Goal: Information Seeking & Learning: Learn about a topic

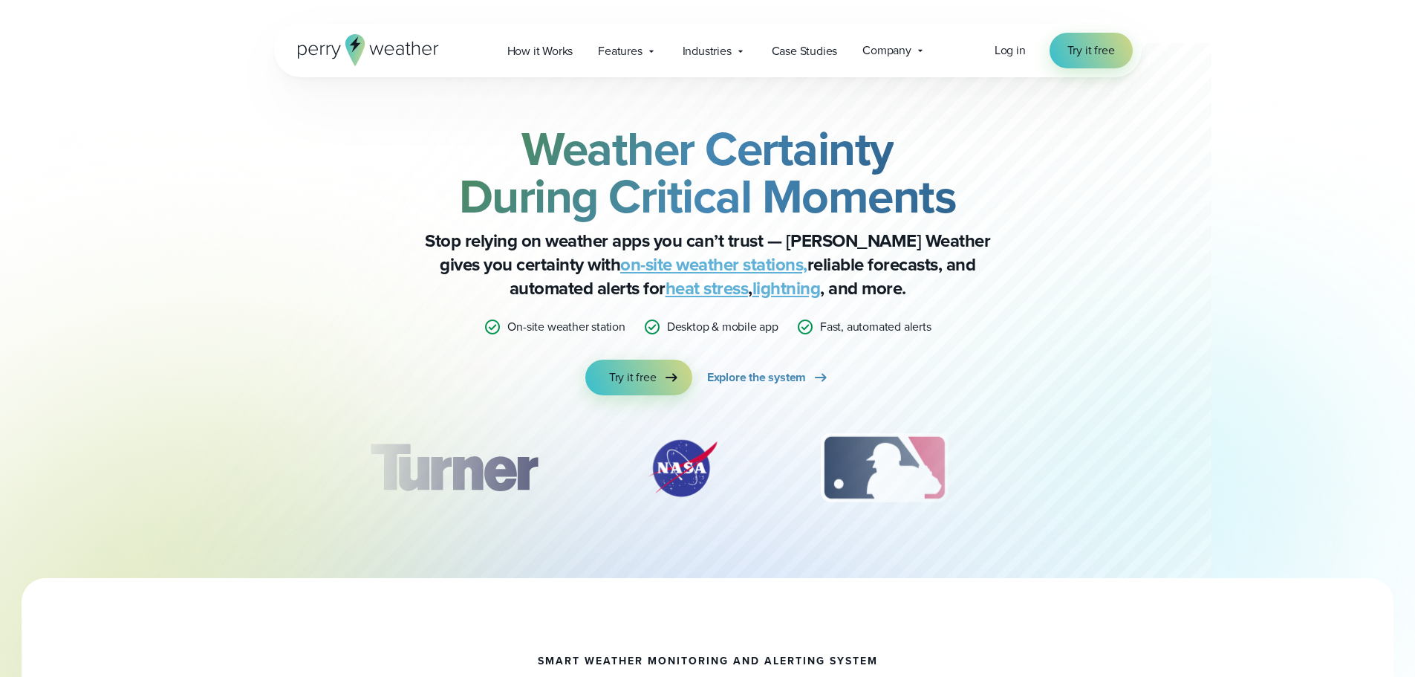
drag, startPoint x: 1258, startPoint y: 362, endPoint x: 1222, endPoint y: -27, distance: 390.1
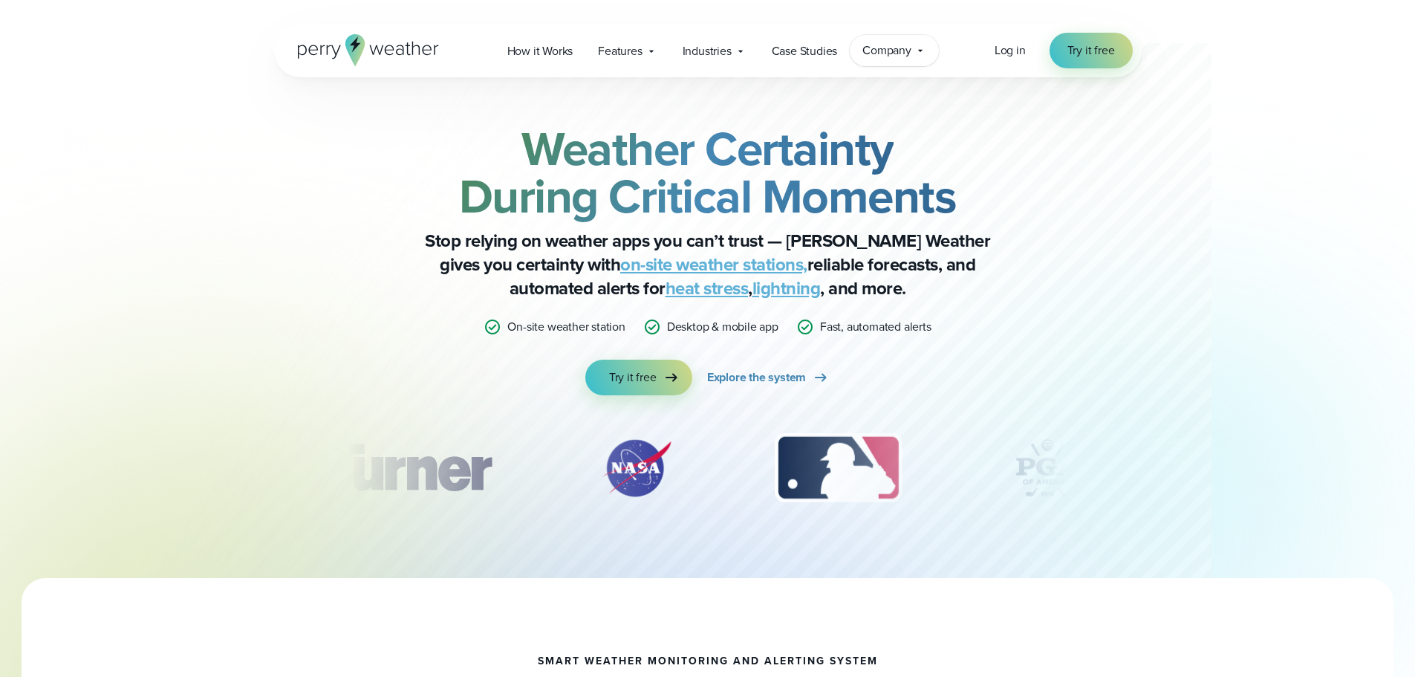
click at [915, 54] on icon at bounding box center [920, 51] width 12 height 12
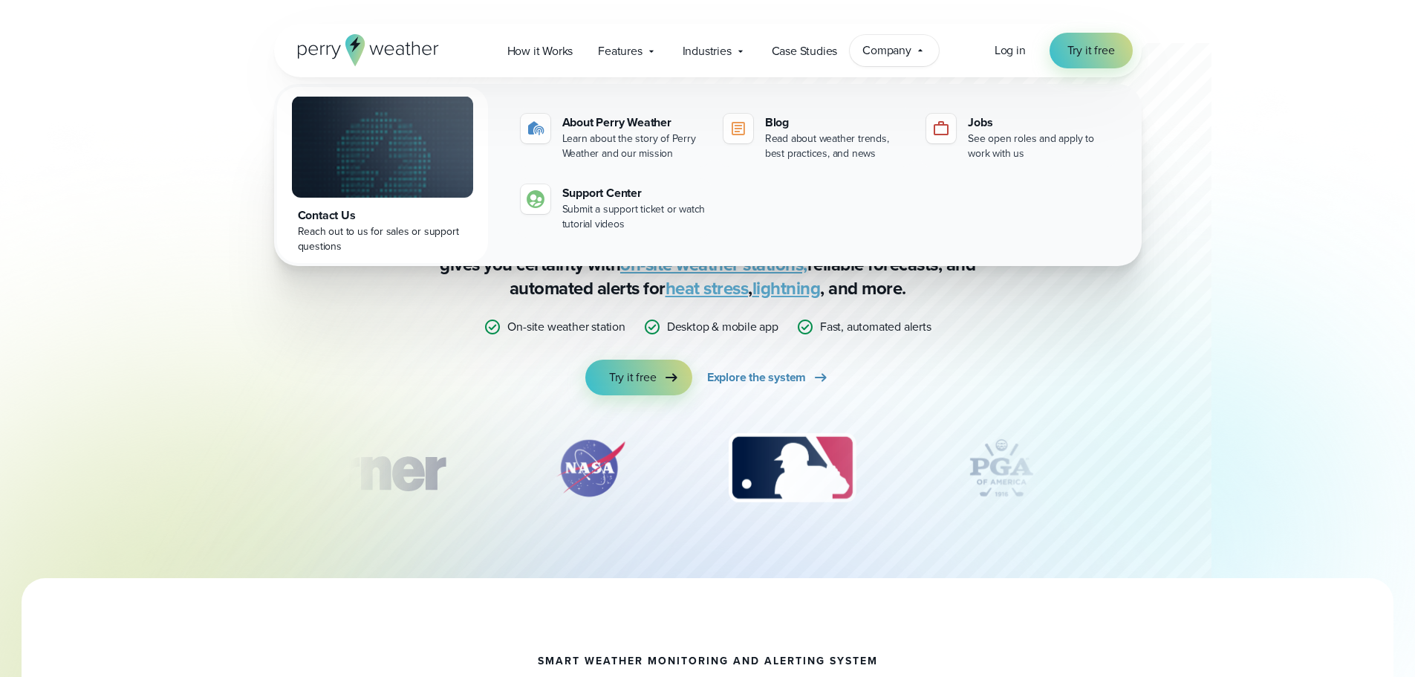
click at [915, 55] on div "Company Contact Us Reach out to us for sales or support questions" at bounding box center [894, 50] width 89 height 31
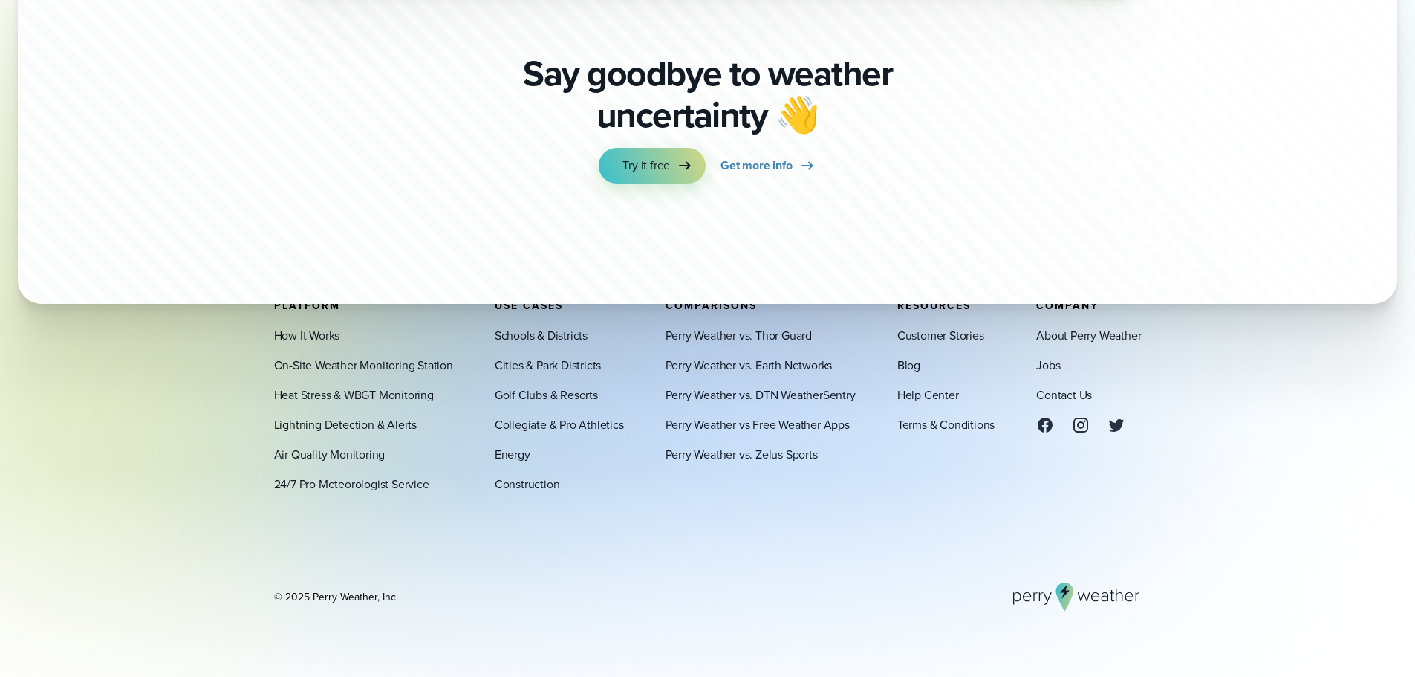
scroll to position [5193, 0]
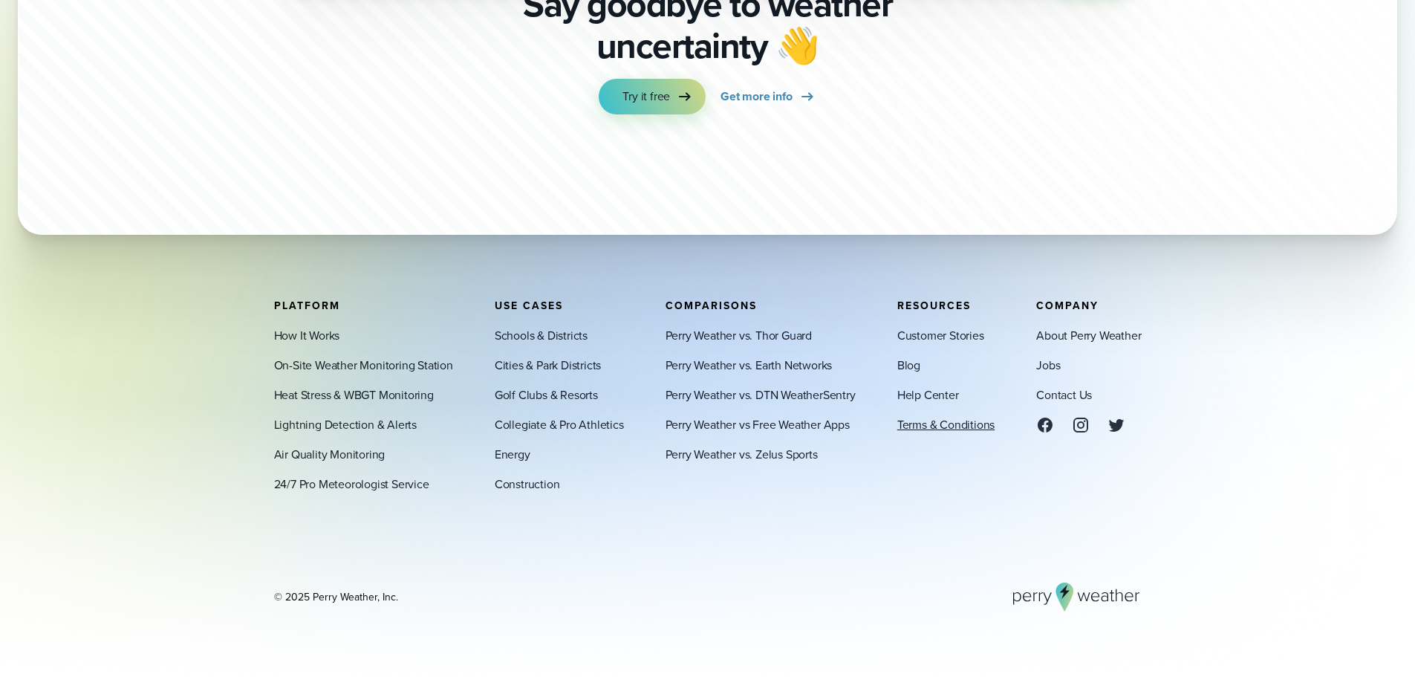
click at [943, 425] on link "Terms & Conditions" at bounding box center [945, 424] width 97 height 18
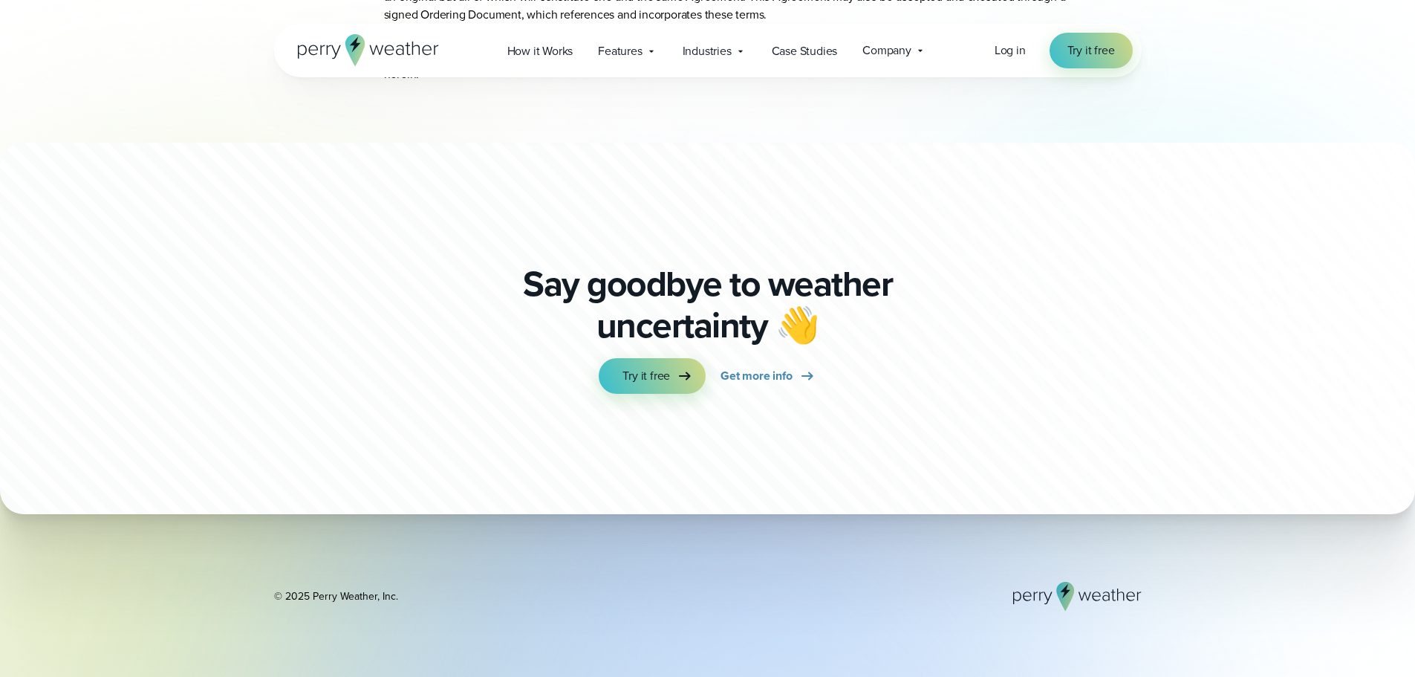
scroll to position [8612, 0]
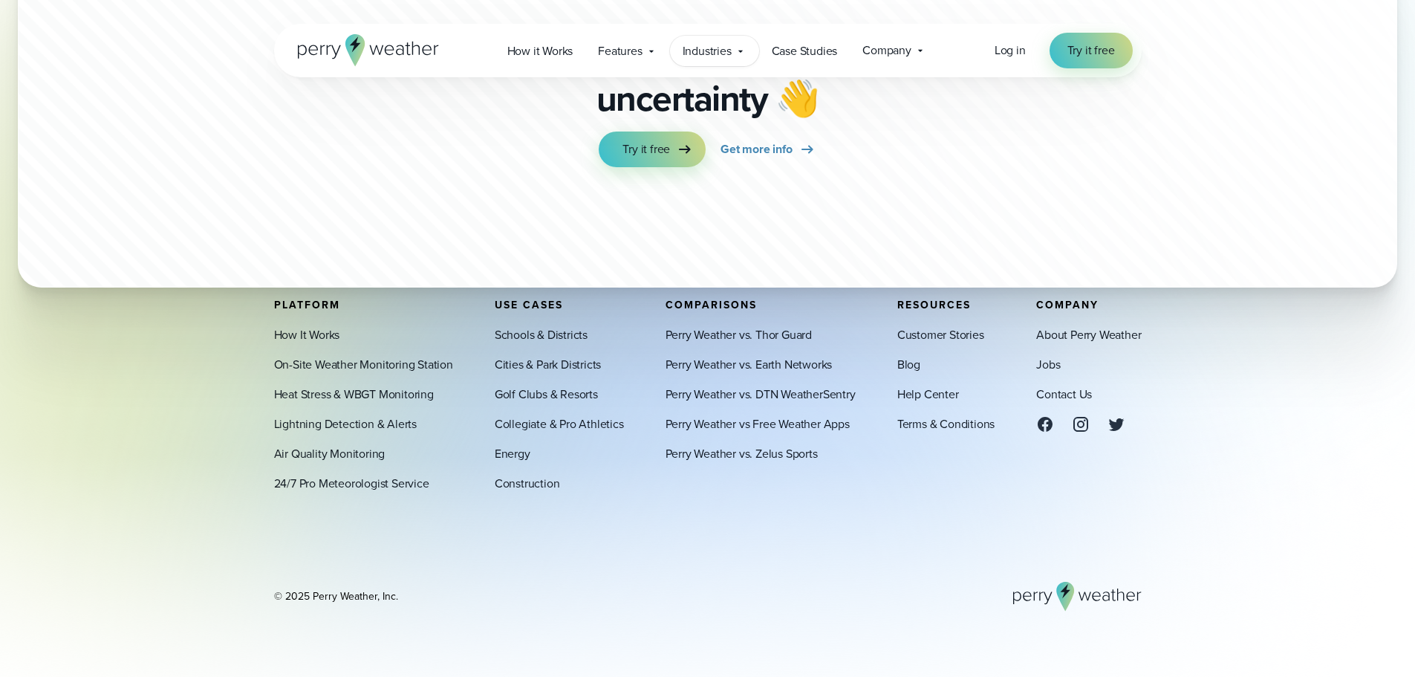
click at [731, 48] on span "Industries" at bounding box center [707, 51] width 49 height 18
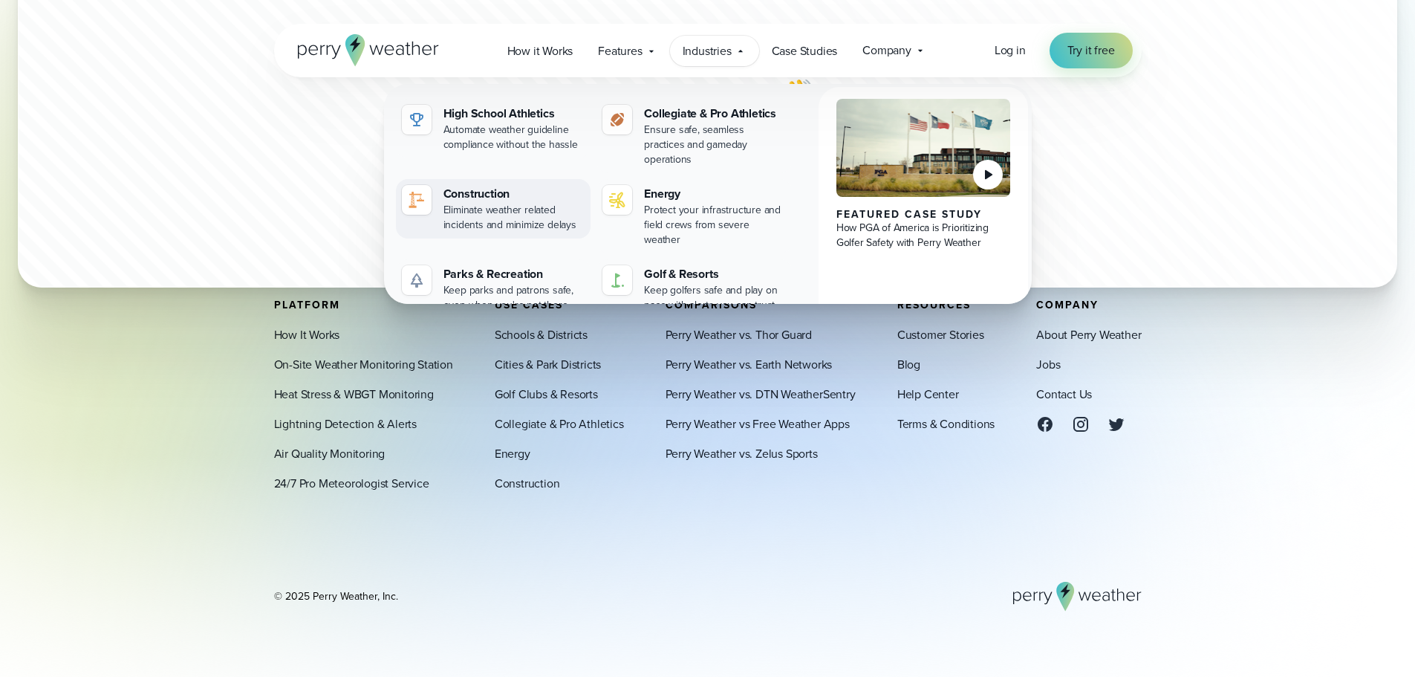
click at [486, 203] on div "Eliminate weather related incidents and minimize delays" at bounding box center [514, 218] width 142 height 30
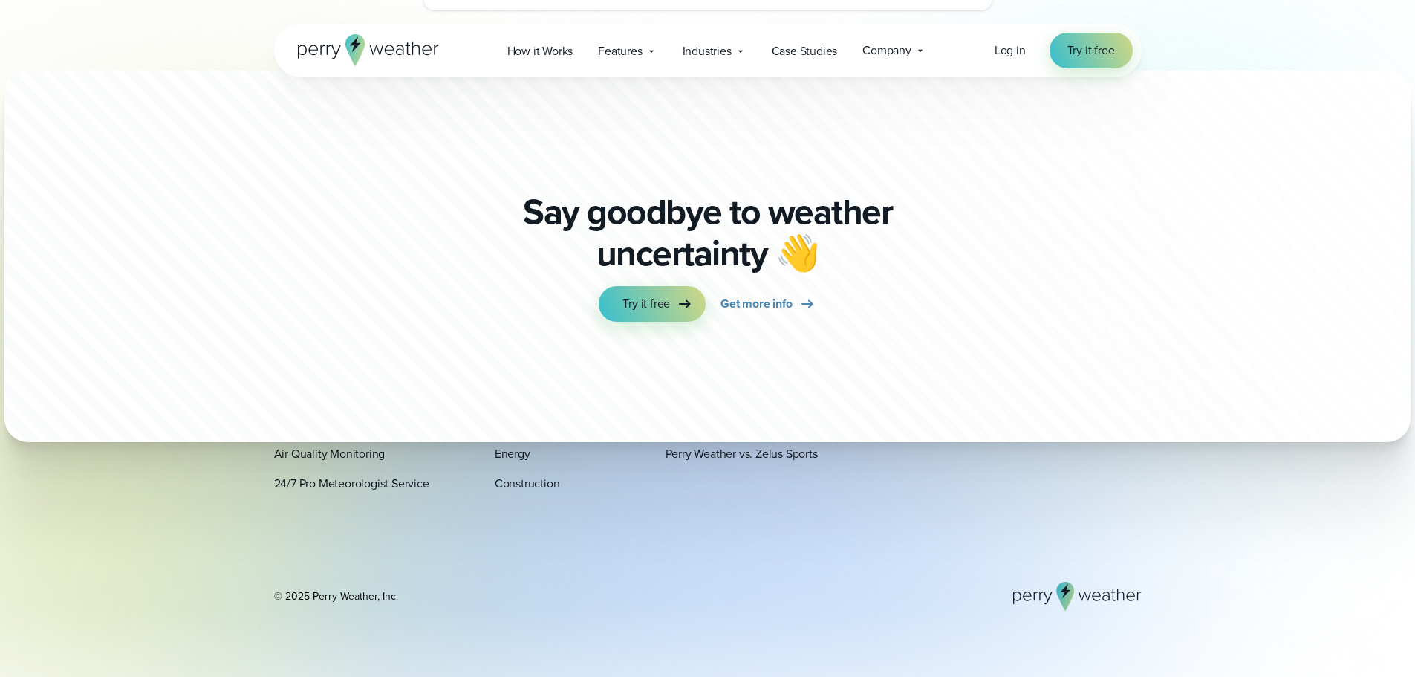
scroll to position [8864, 0]
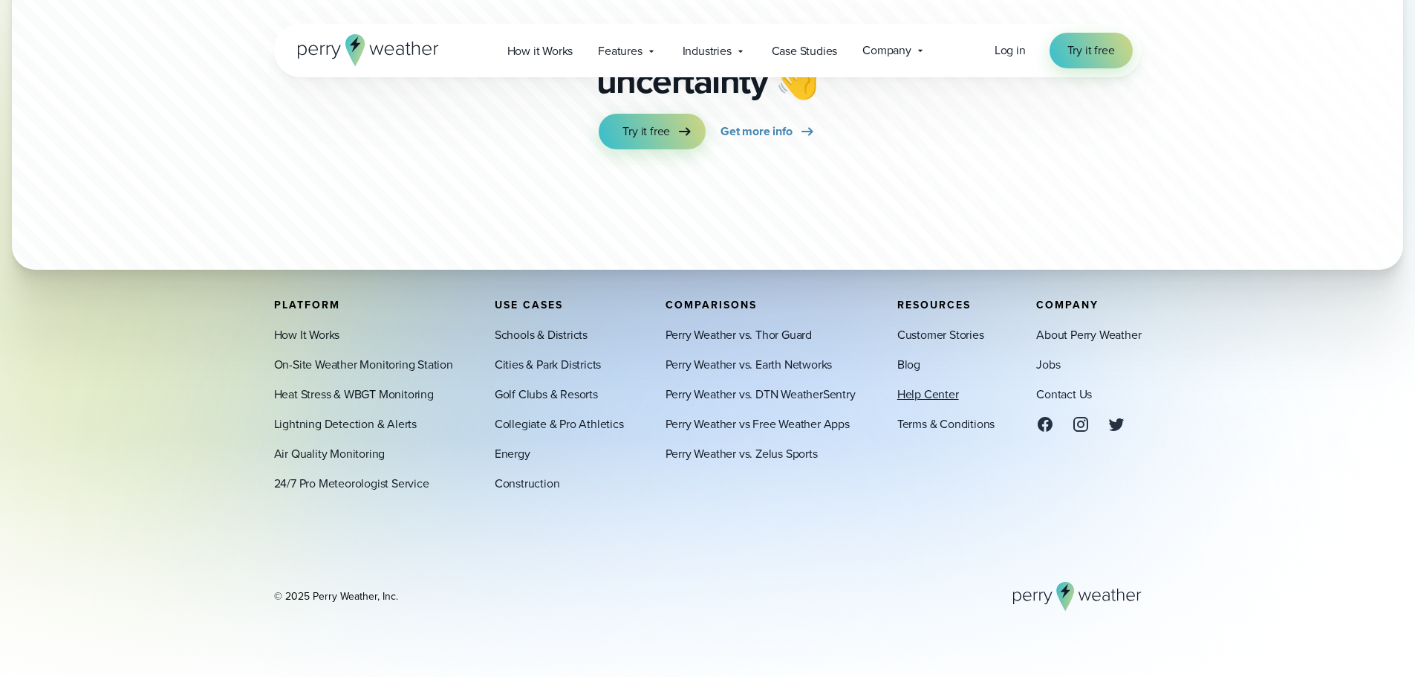
click at [922, 398] on link "Help Center" at bounding box center [928, 395] width 62 height 18
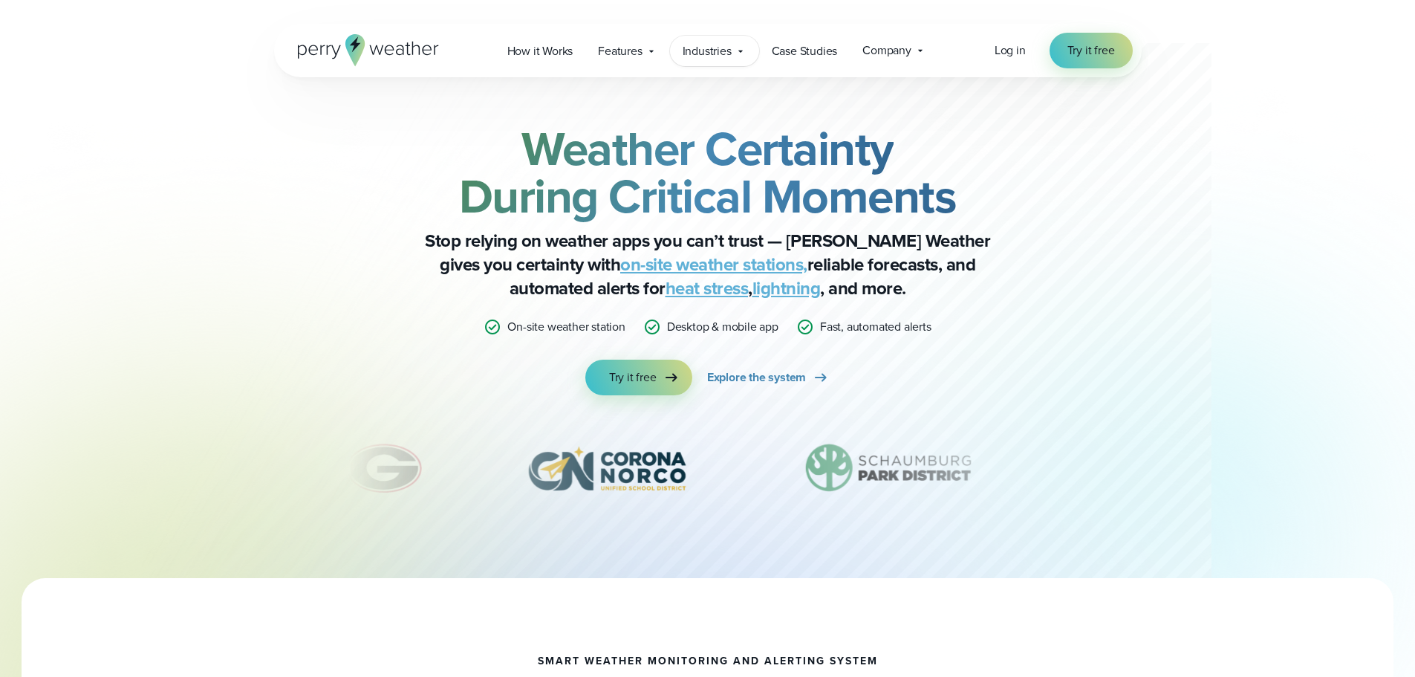
click at [710, 48] on span "Industries" at bounding box center [707, 51] width 49 height 18
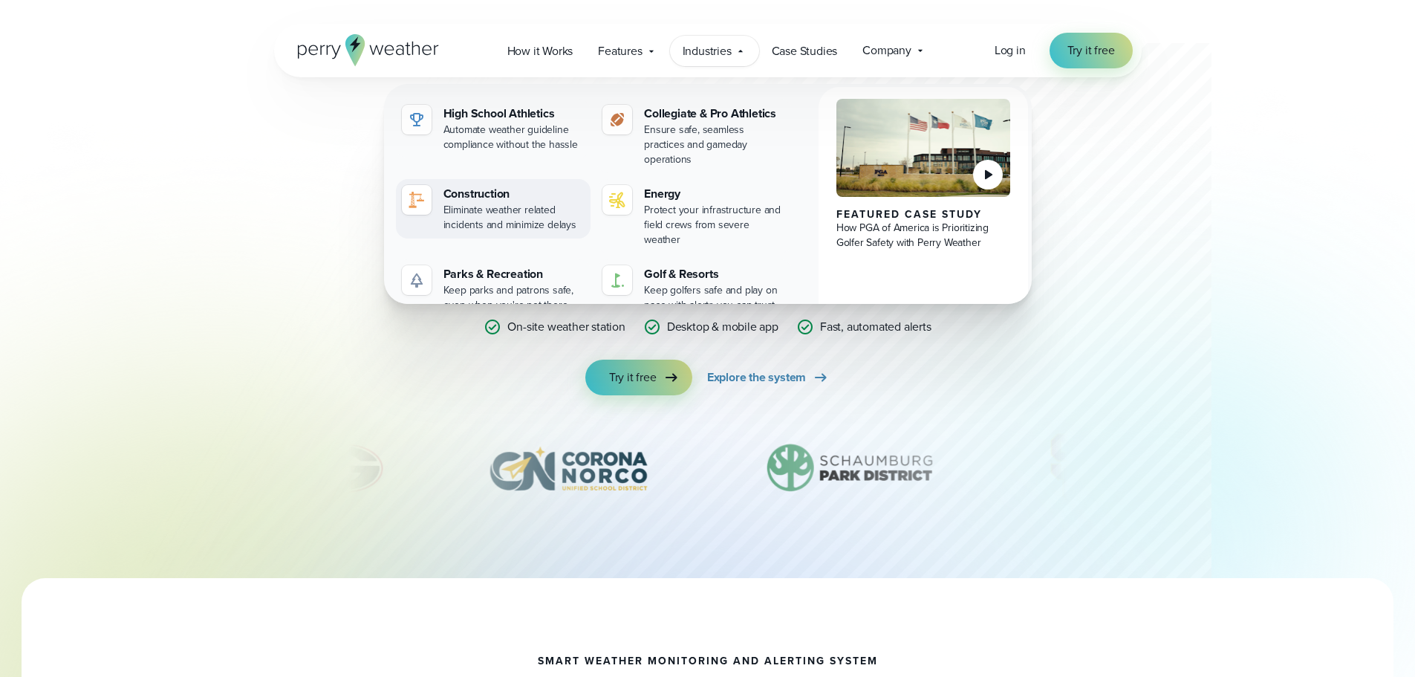
click at [485, 203] on div "Eliminate weather related incidents and minimize delays" at bounding box center [514, 218] width 142 height 30
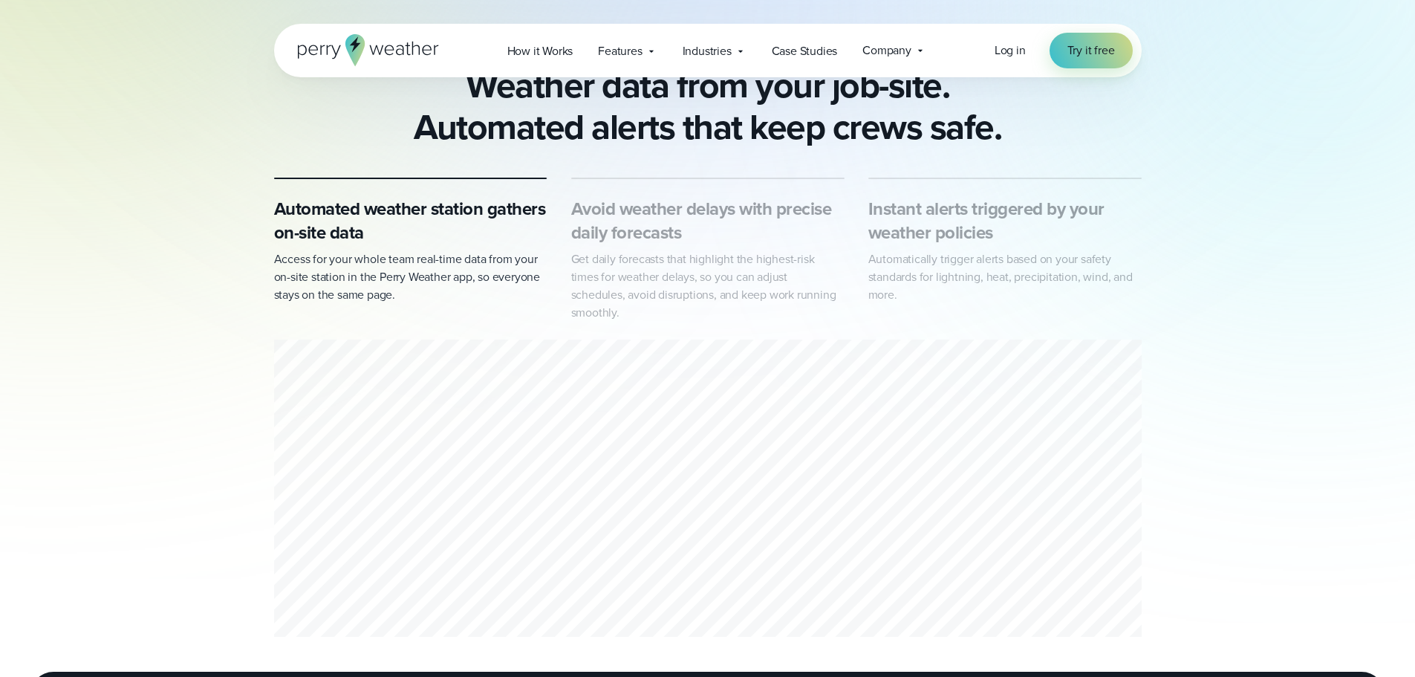
scroll to position [743, 0]
